Goal: Task Accomplishment & Management: Use online tool/utility

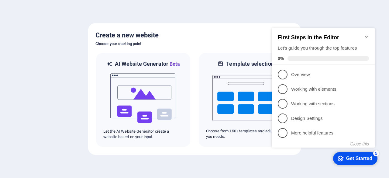
click at [76, 32] on div at bounding box center [194, 89] width 389 height 178
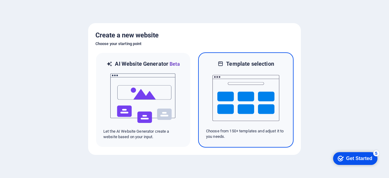
click at [231, 72] on img at bounding box center [245, 97] width 67 height 61
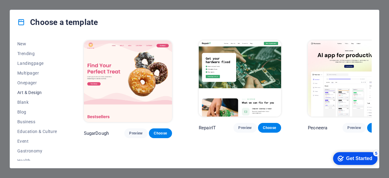
scroll to position [30, 0]
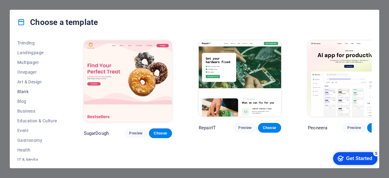
click at [42, 92] on span "Blank" at bounding box center [37, 91] width 40 height 5
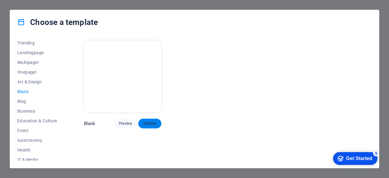
click at [144, 119] on button "Choose" at bounding box center [149, 123] width 23 height 10
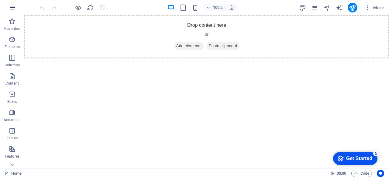
click at [15, 8] on icon "button" at bounding box center [12, 7] width 7 height 7
click at [363, 175] on span "Code" at bounding box center [361, 172] width 15 height 7
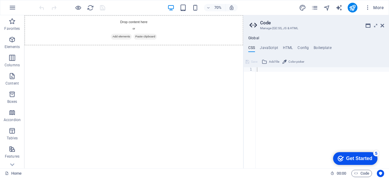
click at [292, 49] on ul "CSS JavaScript HTML Config Boilerplate" at bounding box center [315, 49] width 145 height 7
click at [288, 48] on h4 "HTML" at bounding box center [288, 49] width 10 height 7
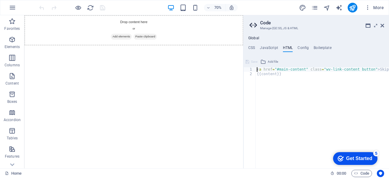
type textarea "<a href="#main-content" class="wv-link-content button">Skip to main content</a>…"
paste textarea
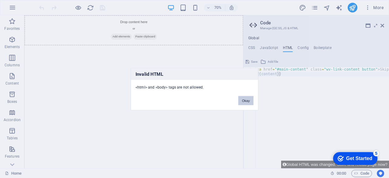
click at [242, 102] on button "Okay" at bounding box center [245, 100] width 15 height 9
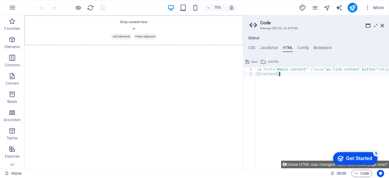
click at [283, 85] on div "< a href = "#main-content" class = "wv-link-content button" > Skip to main cont…" at bounding box center [337, 119] width 164 height 105
type textarea "<a href="#main-content" class="wv-link-content button">Skip to main content</a>…"
paste textarea
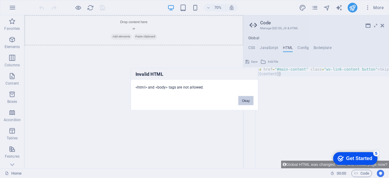
click at [242, 102] on button "Okay" at bounding box center [245, 100] width 15 height 9
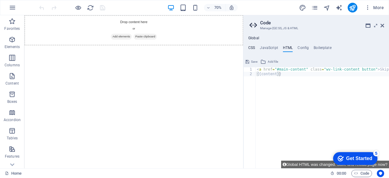
click at [250, 51] on h4 "CSS" at bounding box center [251, 49] width 7 height 7
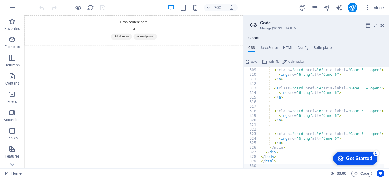
scroll to position [1402, 0]
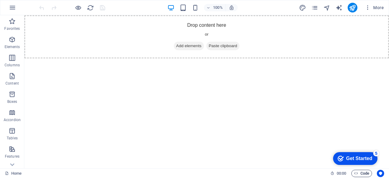
click at [365, 171] on span "Code" at bounding box center [361, 172] width 15 height 7
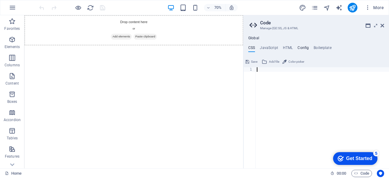
click at [300, 48] on h4 "Config" at bounding box center [302, 49] width 11 height 7
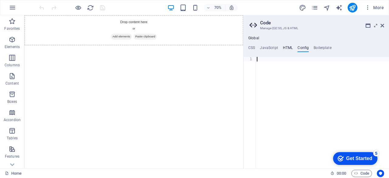
click at [283, 47] on h4 "HTML" at bounding box center [288, 49] width 10 height 7
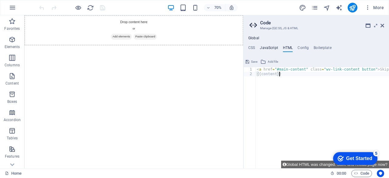
click at [275, 46] on h4 "JavaScript" at bounding box center [269, 49] width 18 height 7
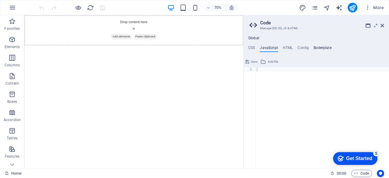
click at [323, 49] on h4 "Boilerplate" at bounding box center [322, 49] width 18 height 7
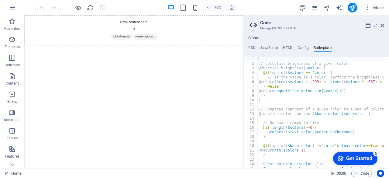
click at [294, 47] on ul "CSS JavaScript HTML Config Boilerplate" at bounding box center [315, 49] width 145 height 7
click at [299, 47] on h4 "Config" at bounding box center [302, 49] width 11 height 7
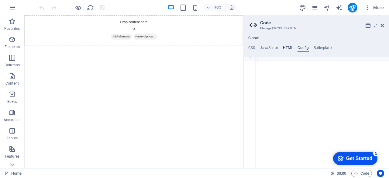
click at [284, 47] on h4 "HTML" at bounding box center [288, 49] width 10 height 7
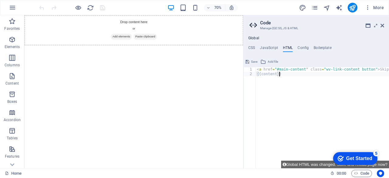
paste textarea "<a href="#main-content" class="wv-link-content button">Skip to main content</a>"
type textarea "<a href="#main-content" class="wv-link-content button">Skip to main content</a>"
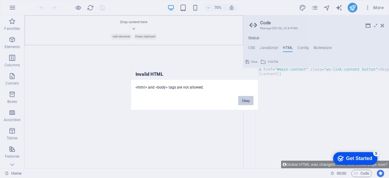
click at [242, 101] on button "Okay" at bounding box center [245, 100] width 15 height 9
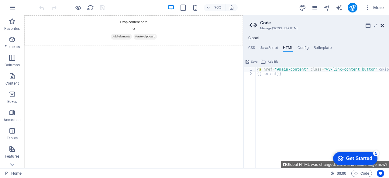
click at [380, 26] on icon at bounding box center [382, 25] width 4 height 5
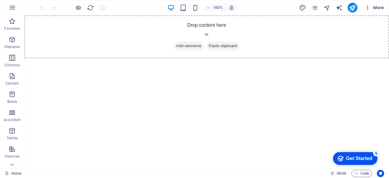
click at [367, 9] on icon "button" at bounding box center [367, 8] width 6 height 6
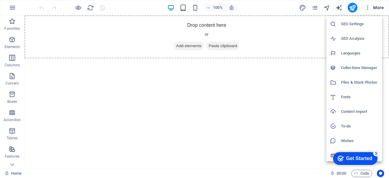
scroll to position [15, 0]
click at [348, 113] on h6 "Content Import" at bounding box center [359, 110] width 37 height 7
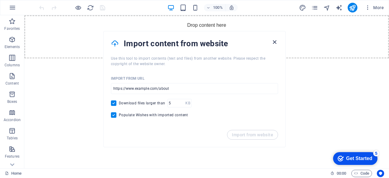
click at [272, 45] on icon "button" at bounding box center [274, 42] width 7 height 7
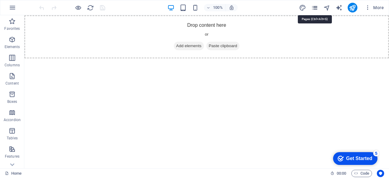
click at [314, 10] on icon "pages" at bounding box center [314, 7] width 7 height 7
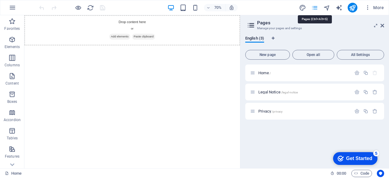
click at [314, 10] on icon "pages" at bounding box center [314, 7] width 7 height 7
click at [312, 7] on icon "pages" at bounding box center [314, 7] width 7 height 7
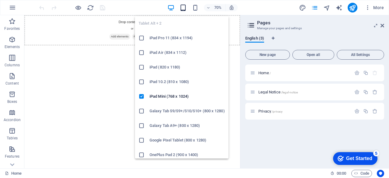
click at [184, 5] on icon "button" at bounding box center [182, 7] width 7 height 7
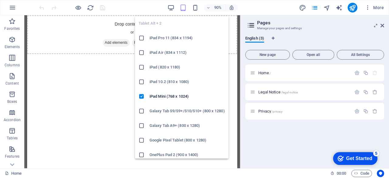
click at [184, 5] on icon "button" at bounding box center [182, 7] width 7 height 7
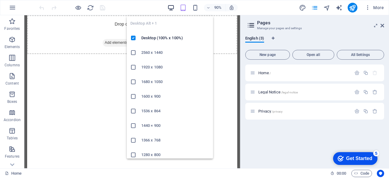
click at [174, 6] on icon "button" at bounding box center [170, 7] width 7 height 7
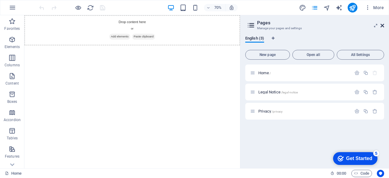
click at [382, 26] on icon at bounding box center [382, 25] width 4 height 5
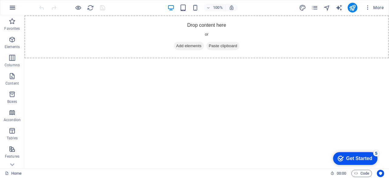
click at [10, 9] on icon "button" at bounding box center [12, 7] width 7 height 7
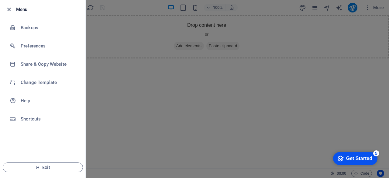
click at [7, 7] on icon "button" at bounding box center [8, 9] width 7 height 7
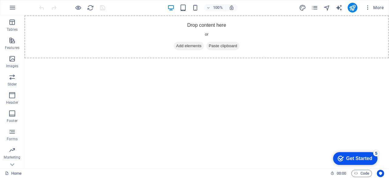
scroll to position [120, 0]
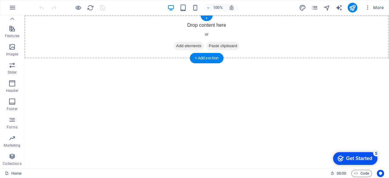
click at [195, 44] on span "Add elements" at bounding box center [189, 46] width 30 height 8
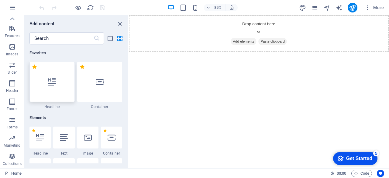
click at [64, 92] on div at bounding box center [51, 82] width 45 height 40
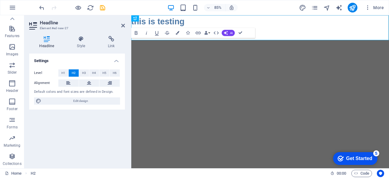
click at [197, 30] on html "Skip to main content this is testing" at bounding box center [282, 22] width 303 height 15
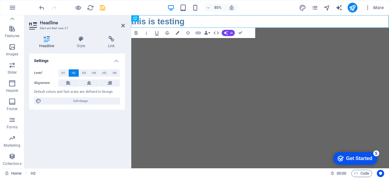
click at [197, 30] on html "Skip to main content this is testing" at bounding box center [282, 22] width 303 height 15
click at [122, 26] on icon at bounding box center [123, 25] width 4 height 5
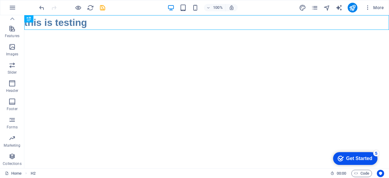
click at [120, 30] on html "Skip to main content this is testing" at bounding box center [206, 22] width 364 height 15
click at [373, 9] on span "More" at bounding box center [373, 8] width 19 height 6
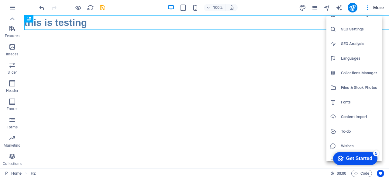
scroll to position [15, 0]
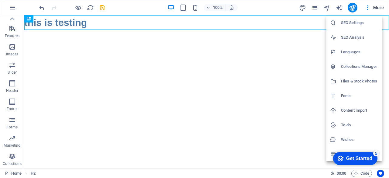
click at [347, 155] on div "Get Started" at bounding box center [359, 157] width 26 height 5
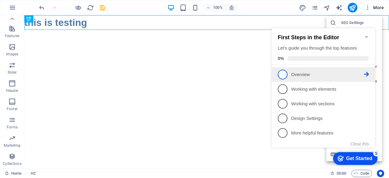
click at [326, 77] on p "Overview - incomplete" at bounding box center [327, 74] width 73 height 6
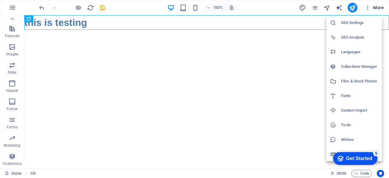
scroll to position [0, 0]
click at [344, 161] on div "checkmark Get Started 5" at bounding box center [354, 158] width 35 height 6
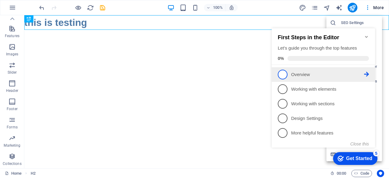
click at [319, 77] on link "1 Overview - incomplete" at bounding box center [322, 75] width 91 height 10
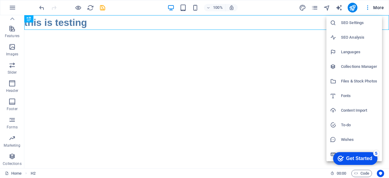
click at [372, 161] on div "Get Started" at bounding box center [359, 157] width 26 height 5
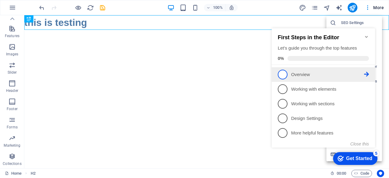
click at [368, 70] on link "1 Overview - incomplete" at bounding box center [322, 75] width 91 height 10
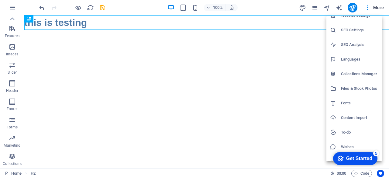
scroll to position [15, 0]
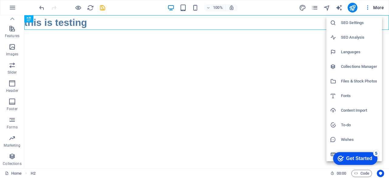
click at [349, 126] on h6 "To-do" at bounding box center [359, 124] width 37 height 7
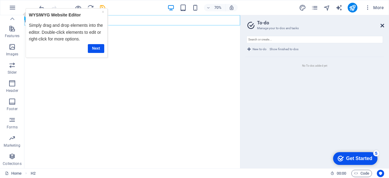
click at [383, 28] on link at bounding box center [382, 25] width 4 height 5
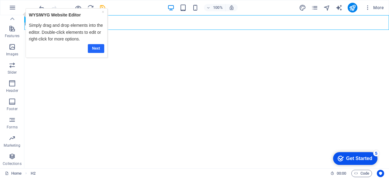
click at [95, 46] on link "Next" at bounding box center [96, 48] width 16 height 9
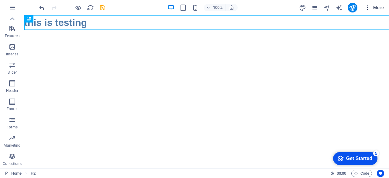
click at [374, 10] on span "More" at bounding box center [373, 8] width 19 height 6
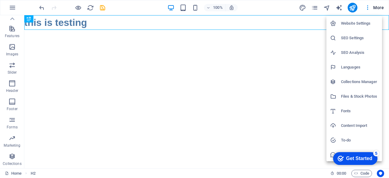
click at [368, 7] on div at bounding box center [194, 89] width 389 height 178
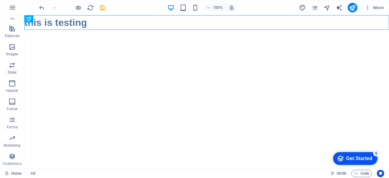
click at [368, 7] on div "Website Settings SEO Settings SEO Analysis Languages Collections Manager Files …" at bounding box center [194, 91] width 389 height 174
click at [368, 7] on icon "button" at bounding box center [367, 8] width 6 height 6
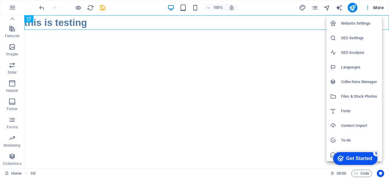
click at [257, 73] on div at bounding box center [194, 89] width 389 height 178
